Goal: Information Seeking & Learning: Learn about a topic

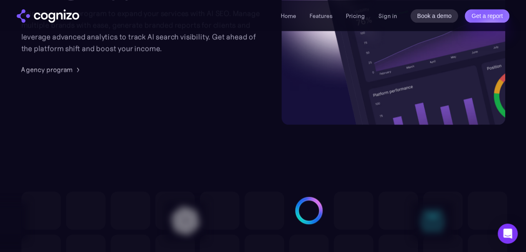
scroll to position [2140, 0]
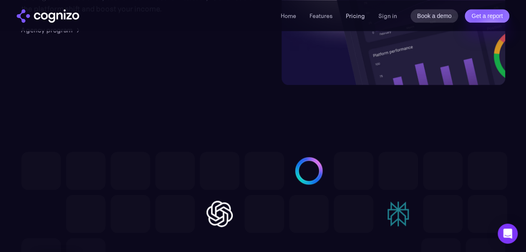
click at [354, 18] on link "Pricing" at bounding box center [355, 16] width 19 height 8
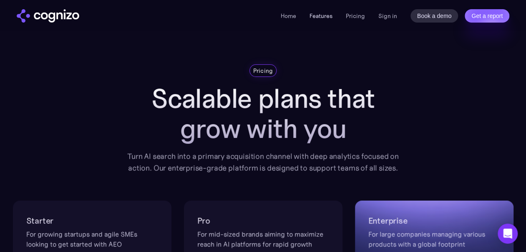
click at [316, 15] on link "Features" at bounding box center [321, 16] width 23 height 8
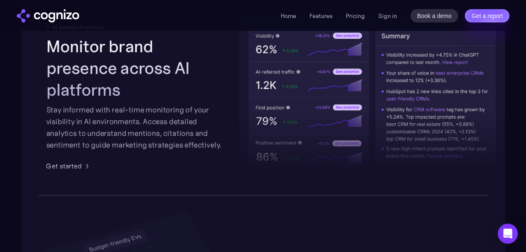
scroll to position [1353, 0]
